Goal: Contribute content

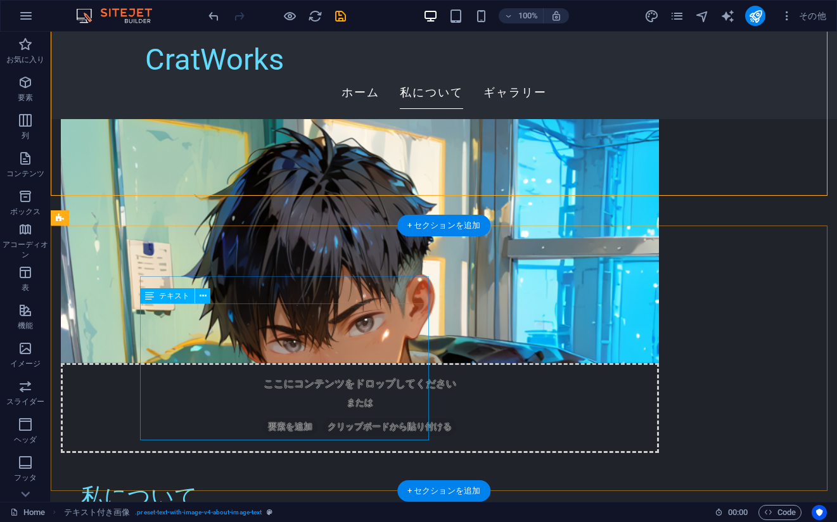
scroll to position [1077, 0]
